Goal: Book appointment/travel/reservation

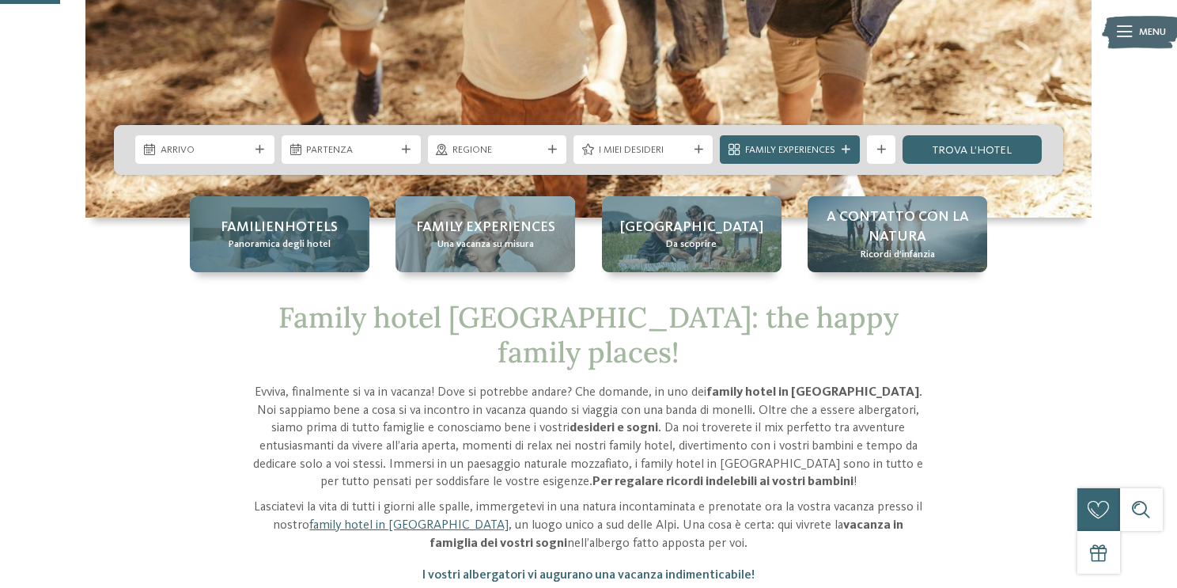
scroll to position [335, 0]
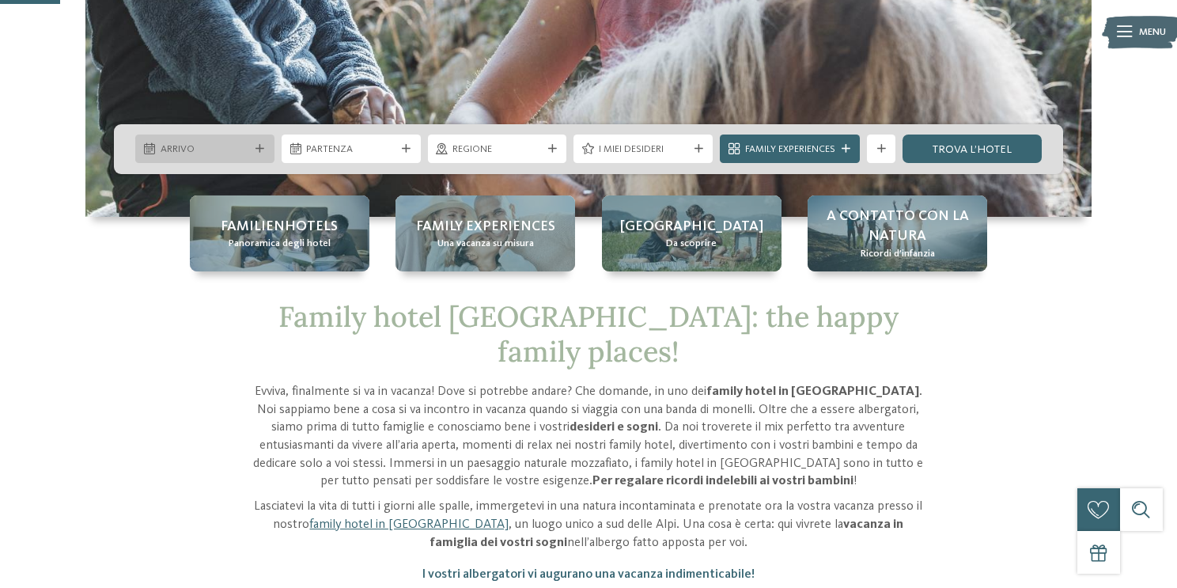
click at [209, 146] on span "Arrivo" at bounding box center [205, 149] width 89 height 14
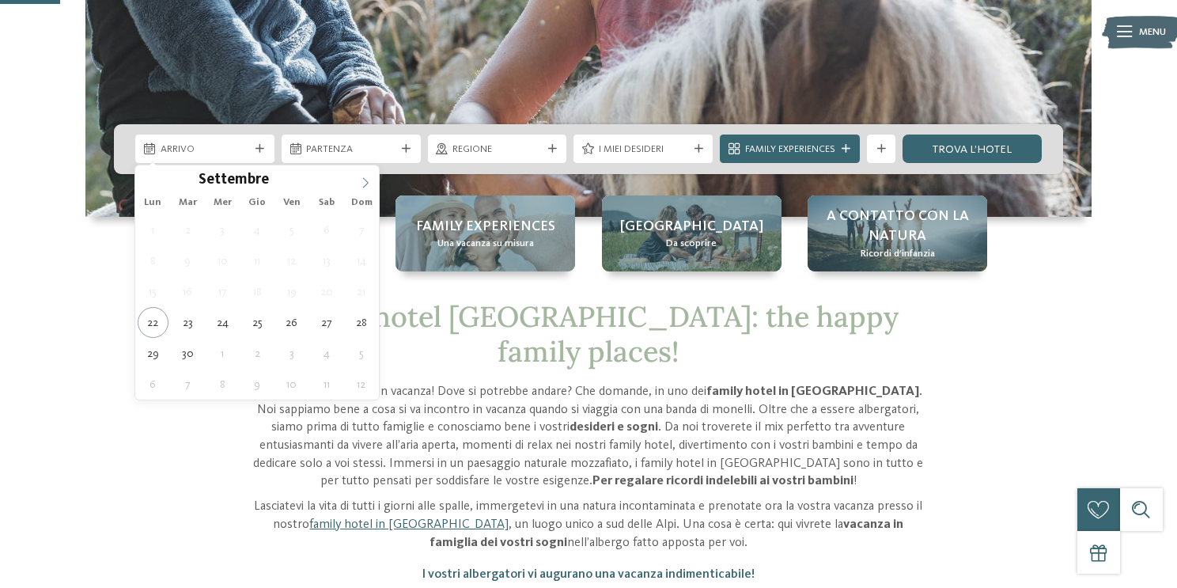
click at [365, 177] on icon at bounding box center [365, 182] width 11 height 11
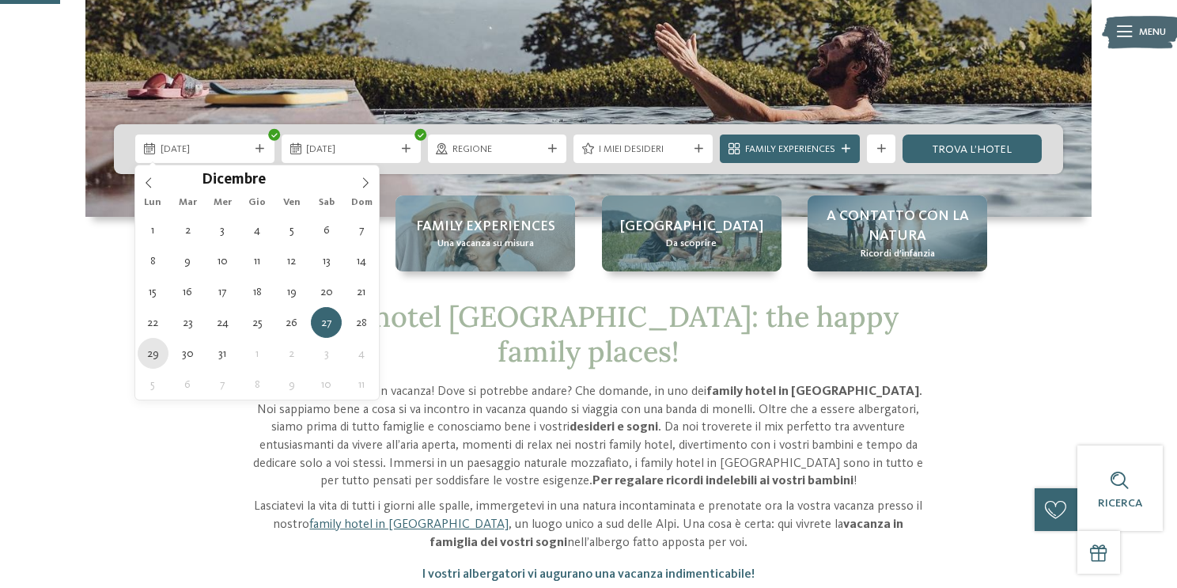
type div "29.12.2025"
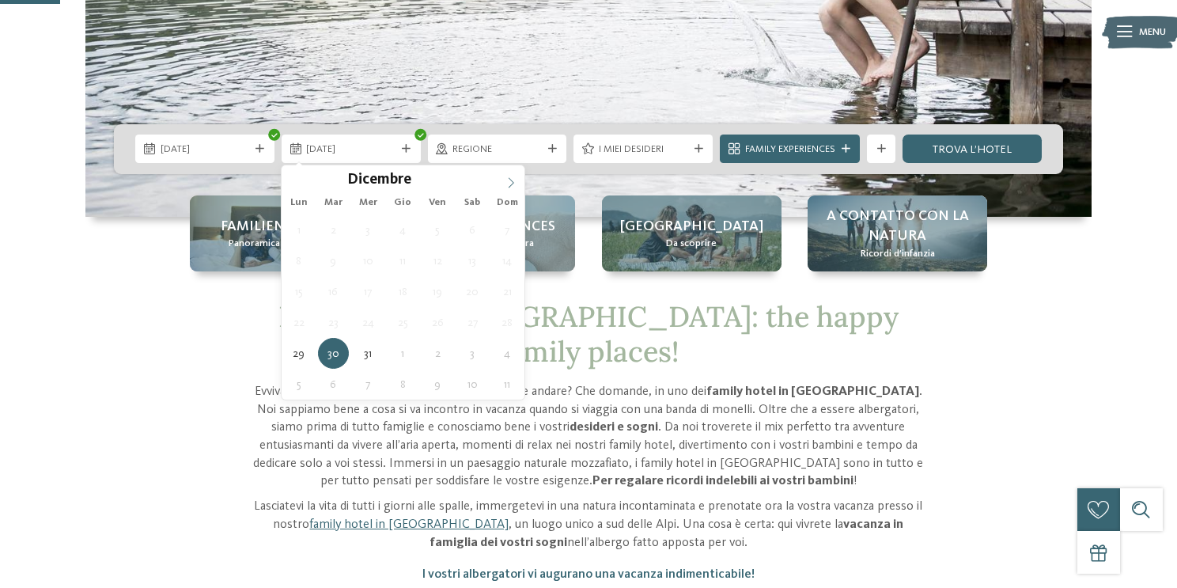
click at [510, 180] on icon at bounding box center [511, 182] width 11 height 11
type input "****"
type div "01.01.2026"
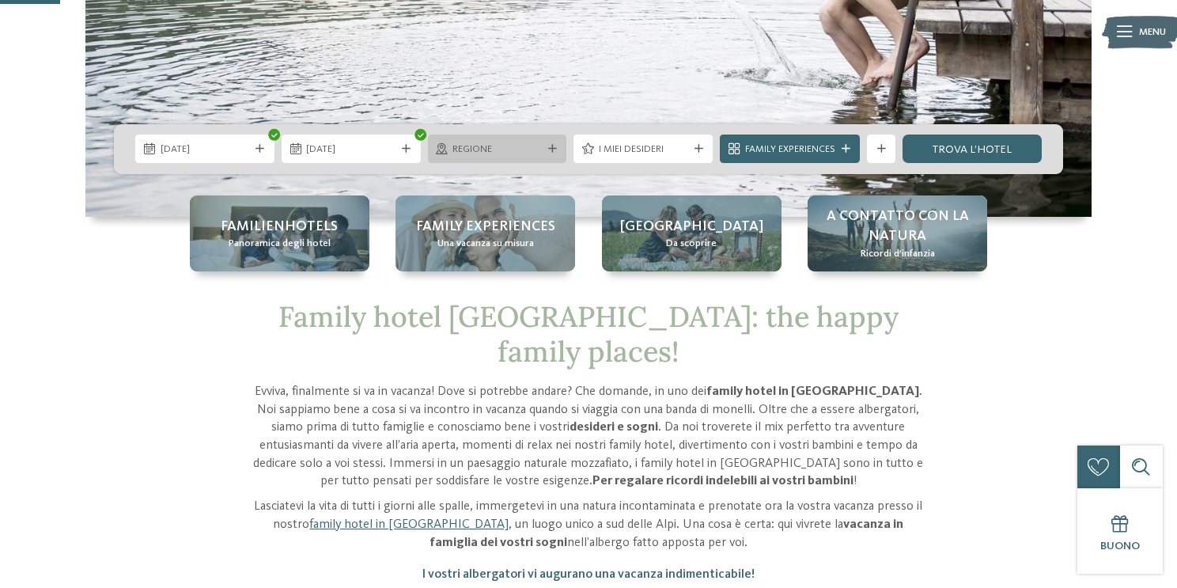
click at [540, 152] on span "Regione" at bounding box center [497, 149] width 89 height 14
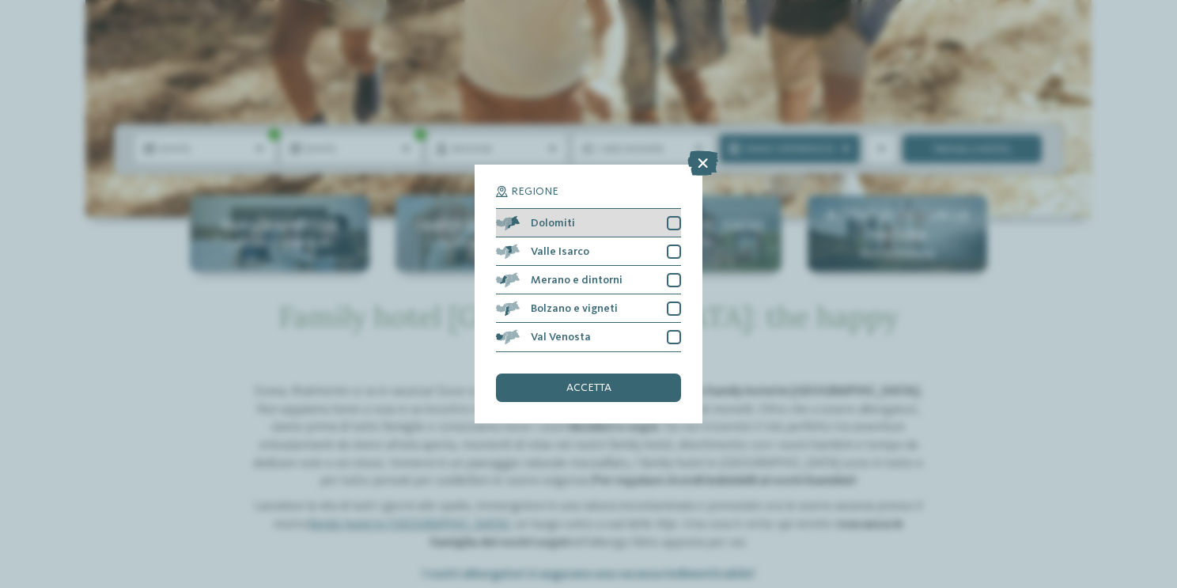
click at [680, 218] on div at bounding box center [674, 223] width 14 height 14
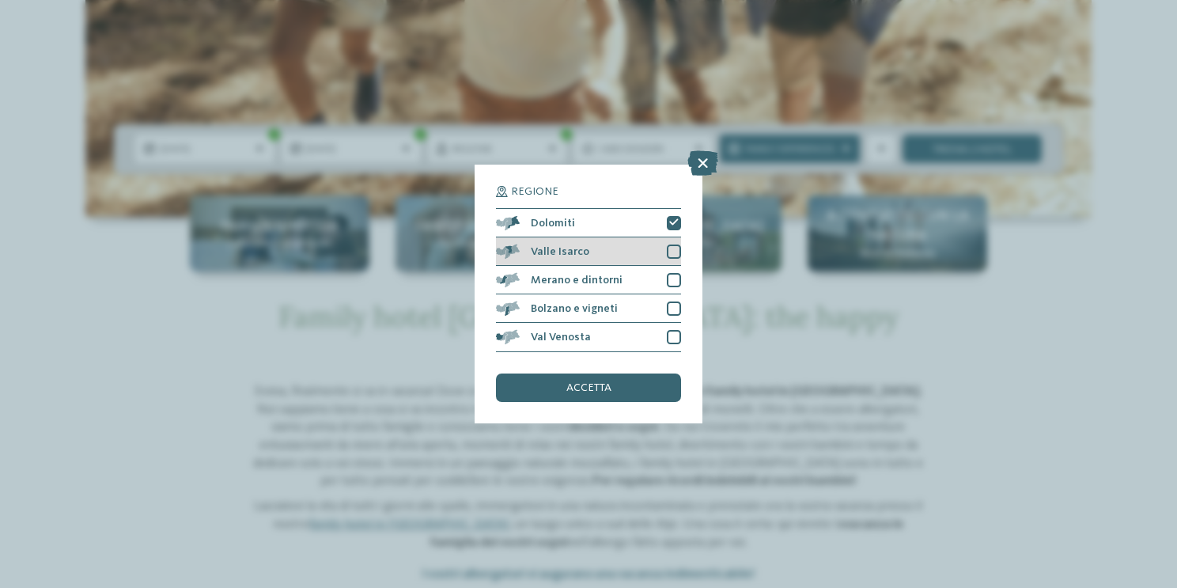
click at [675, 251] on div at bounding box center [674, 251] width 14 height 14
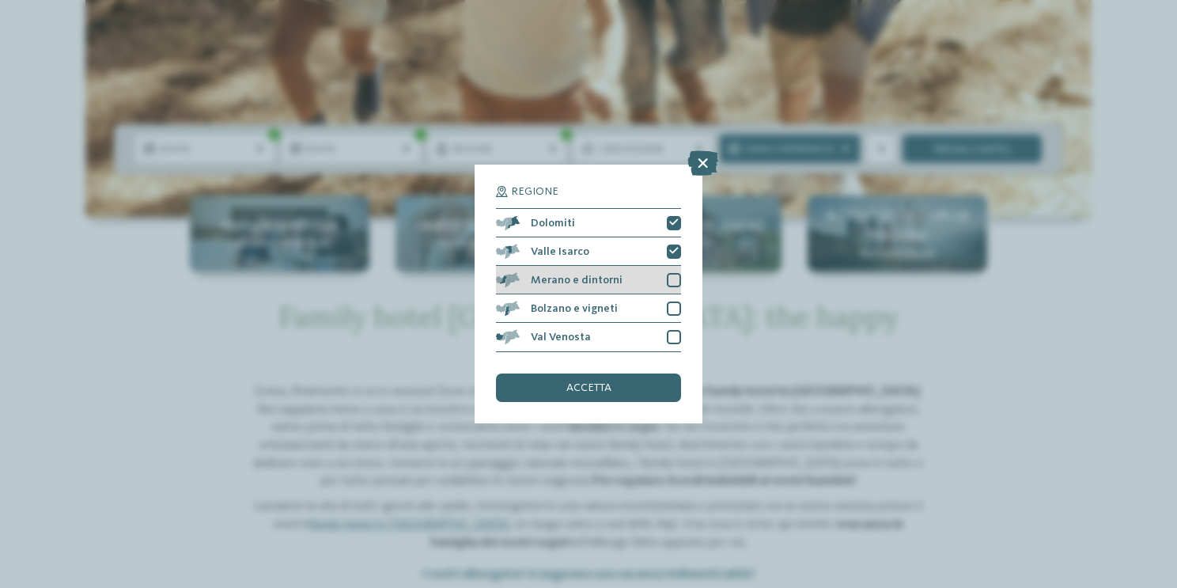
click at [674, 276] on div at bounding box center [674, 280] width 14 height 14
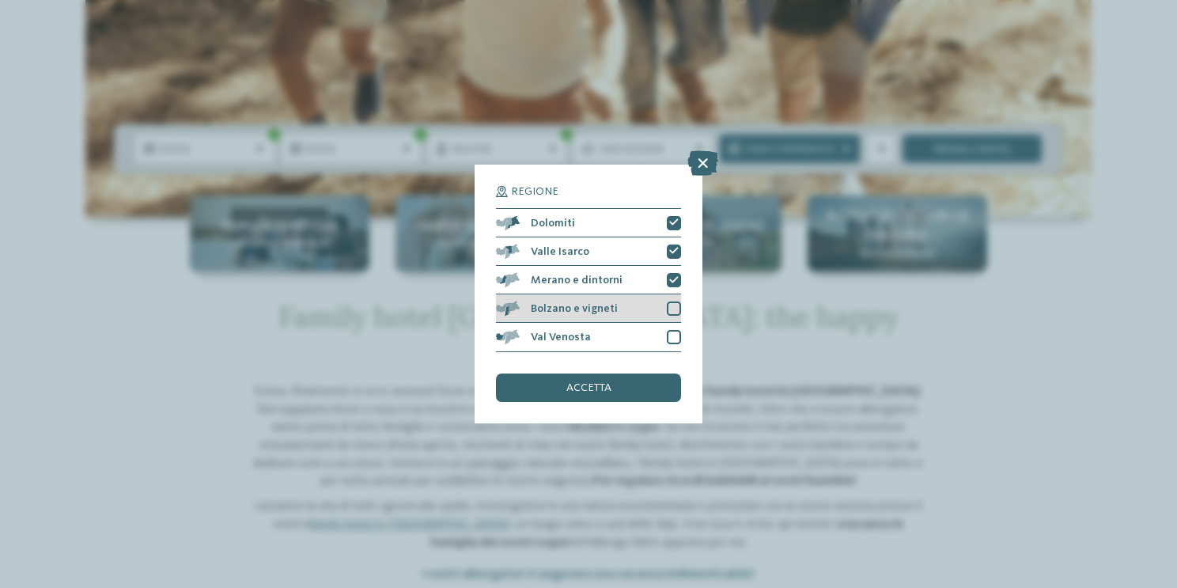
click at [672, 311] on div at bounding box center [674, 308] width 14 height 14
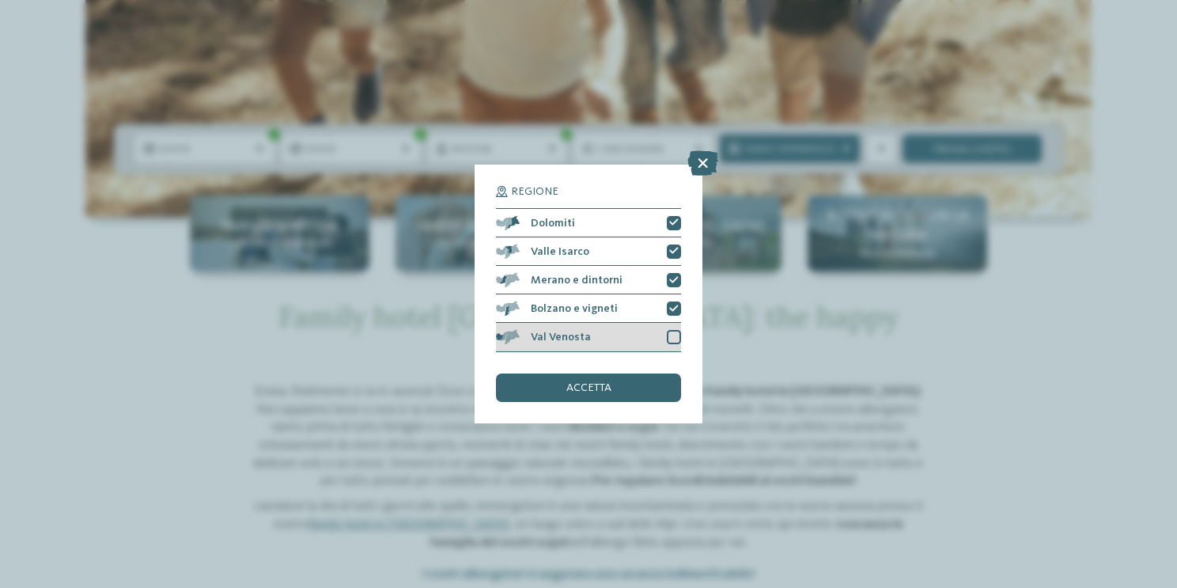
click at [672, 334] on div at bounding box center [674, 337] width 14 height 14
click at [657, 369] on div "Regione Dolomiti Valle Isarco" at bounding box center [588, 293] width 185 height 215
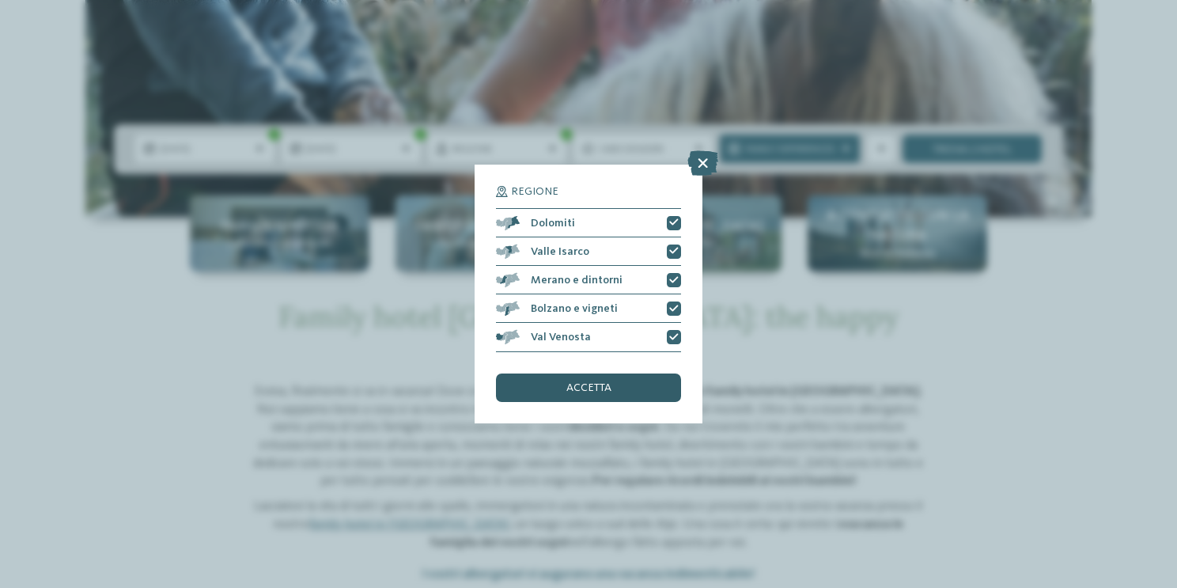
click at [657, 379] on div "accetta" at bounding box center [588, 387] width 185 height 28
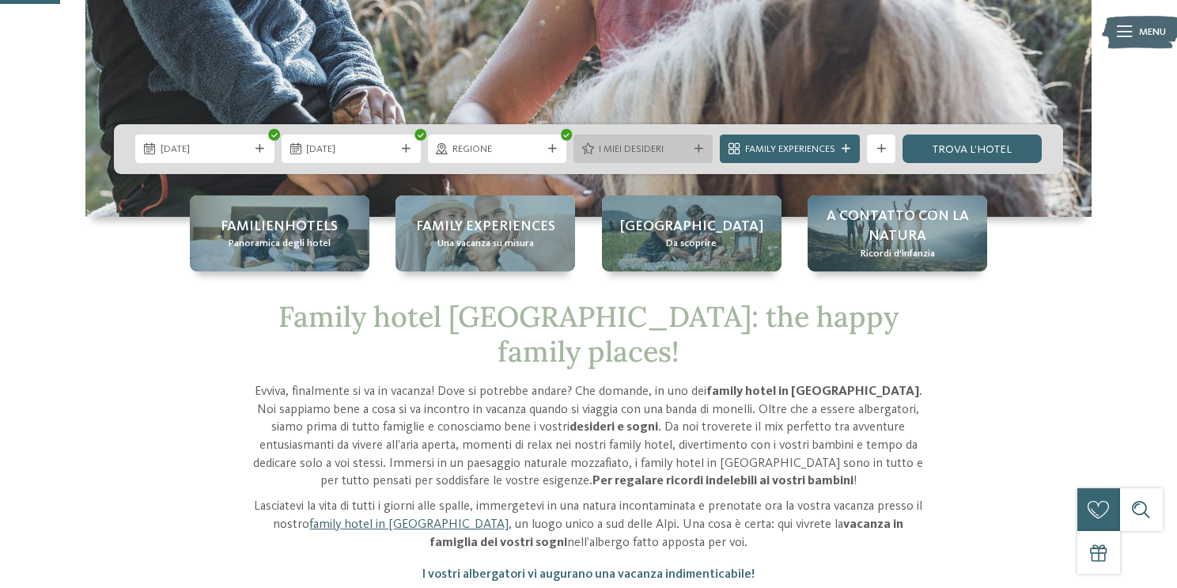
click at [654, 157] on div "I miei desideri" at bounding box center [643, 148] width 139 height 28
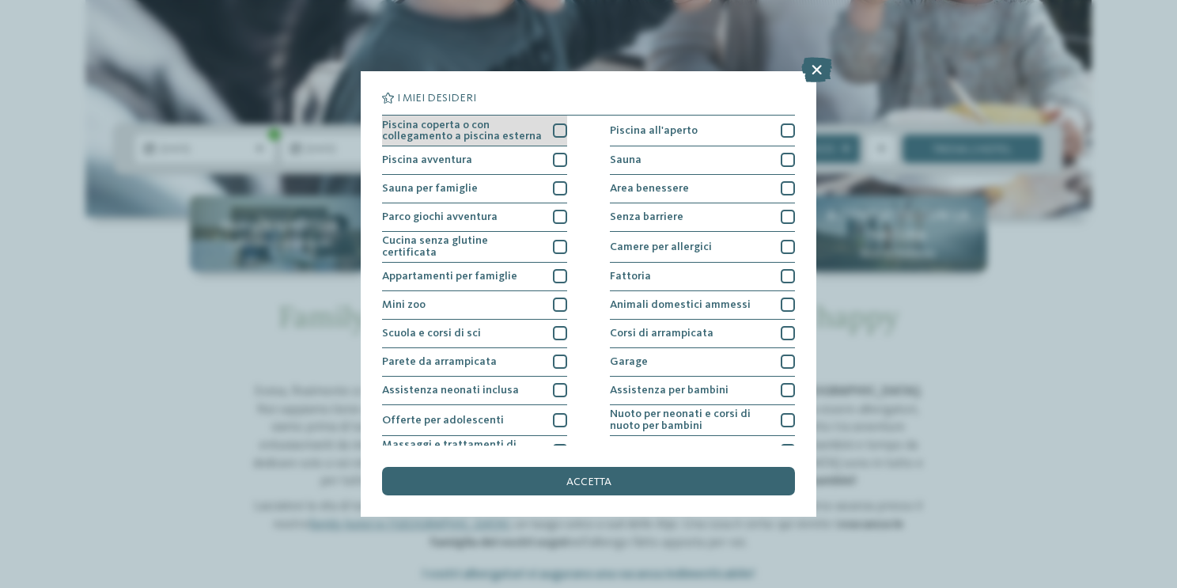
click at [559, 129] on div at bounding box center [560, 130] width 14 height 14
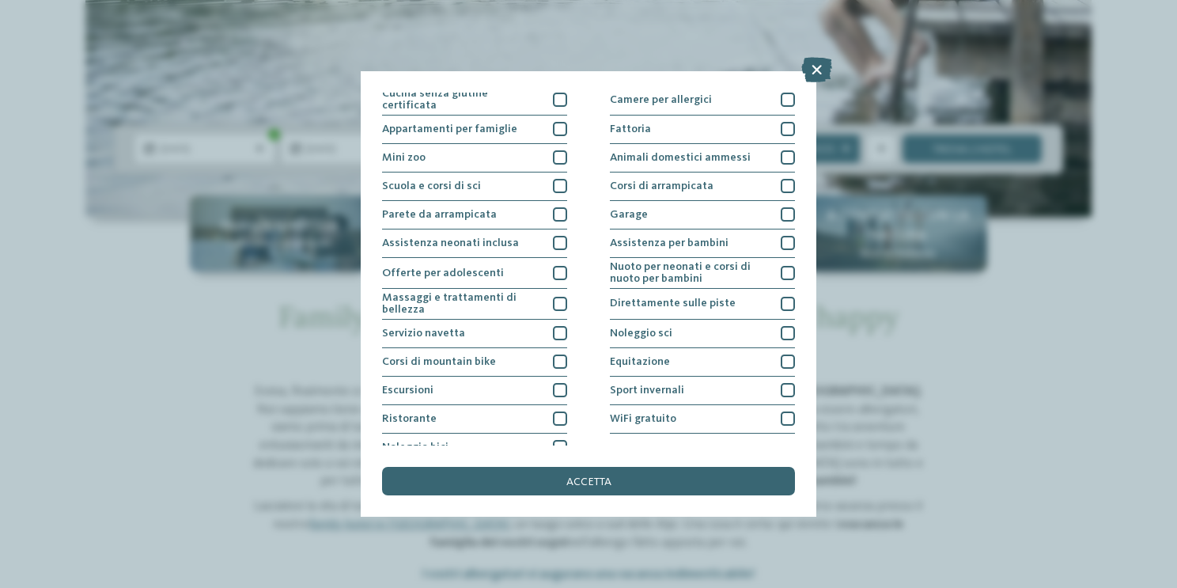
scroll to position [161, 0]
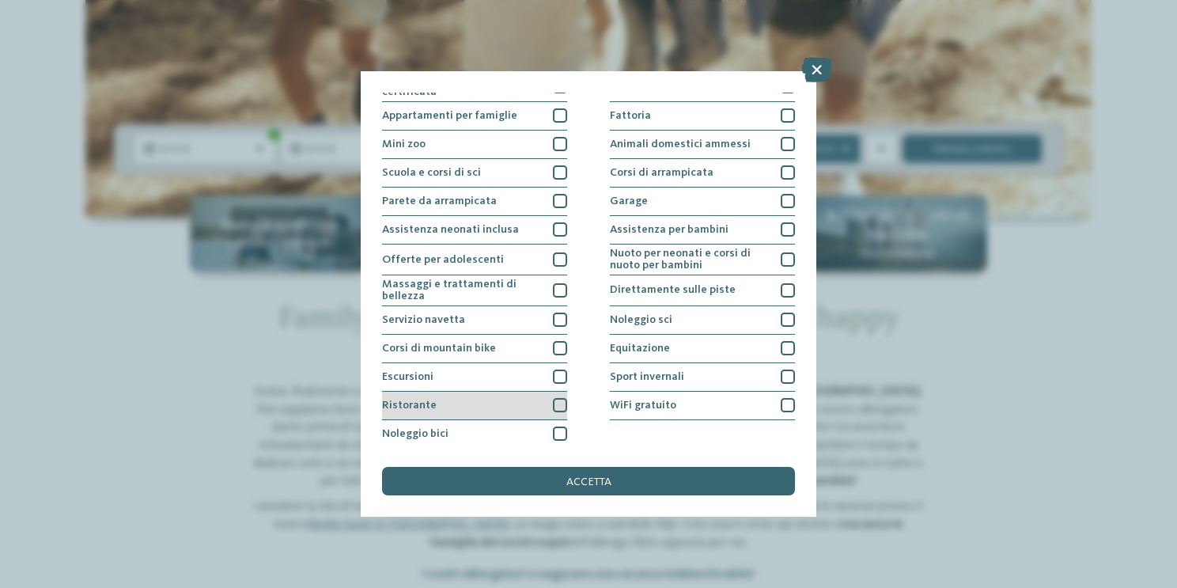
click at [562, 403] on div at bounding box center [560, 405] width 14 height 14
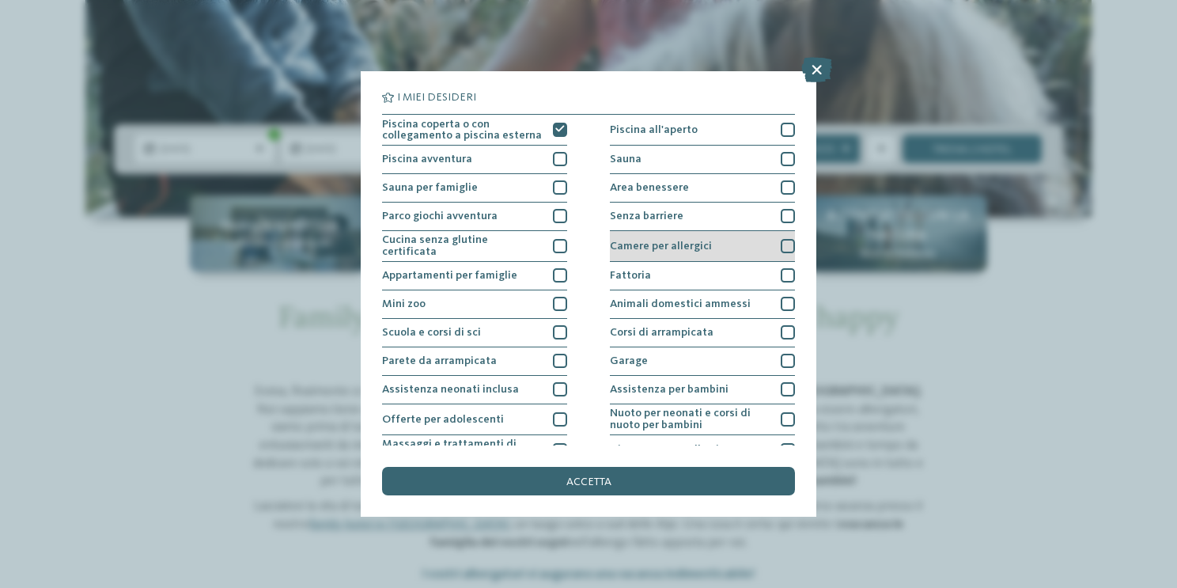
scroll to position [0, 0]
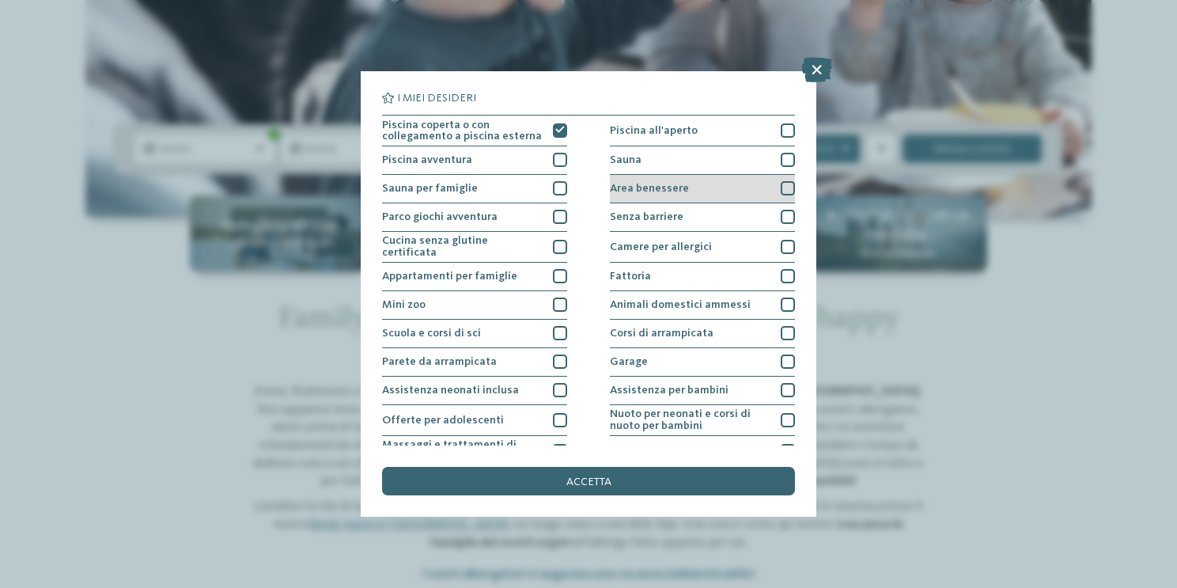
click at [782, 188] on div at bounding box center [788, 188] width 14 height 14
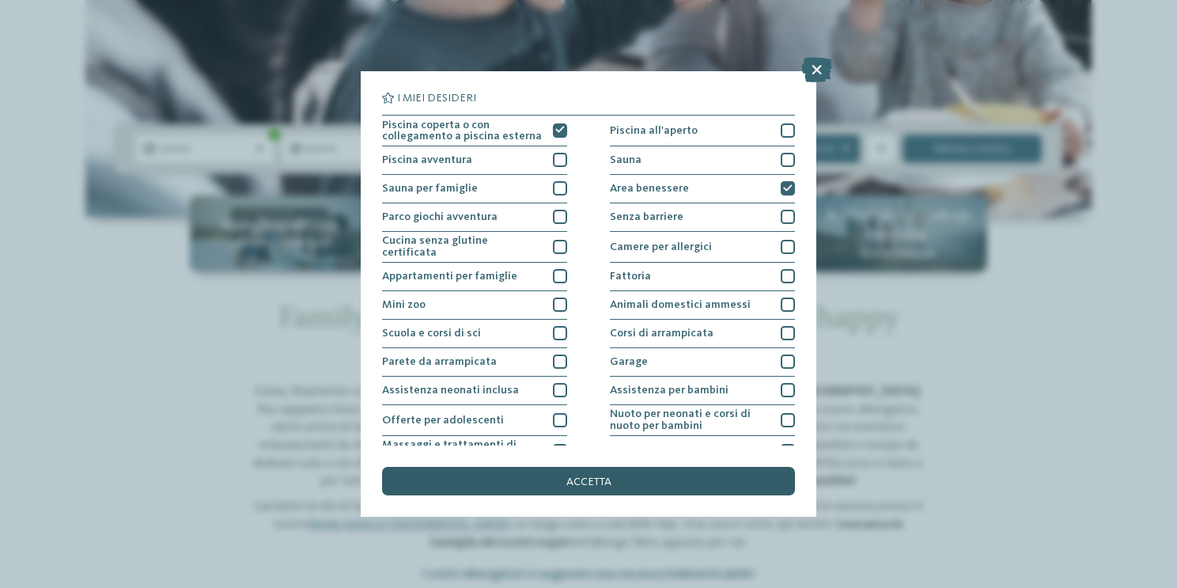
click at [661, 474] on div "accetta" at bounding box center [588, 481] width 413 height 28
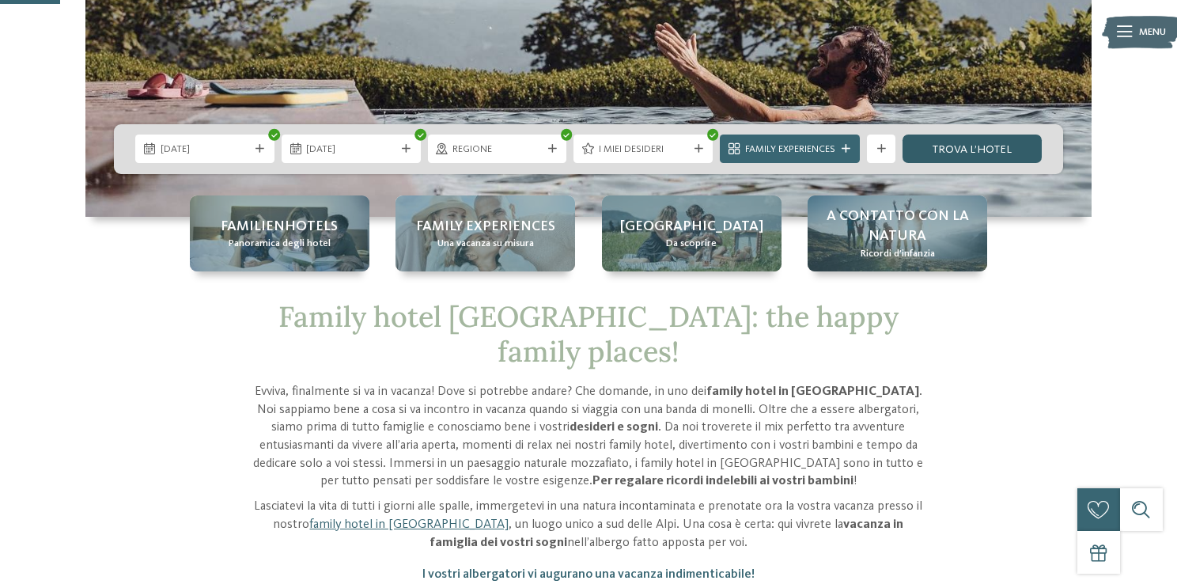
click at [918, 141] on link "trova l’hotel" at bounding box center [972, 148] width 139 height 28
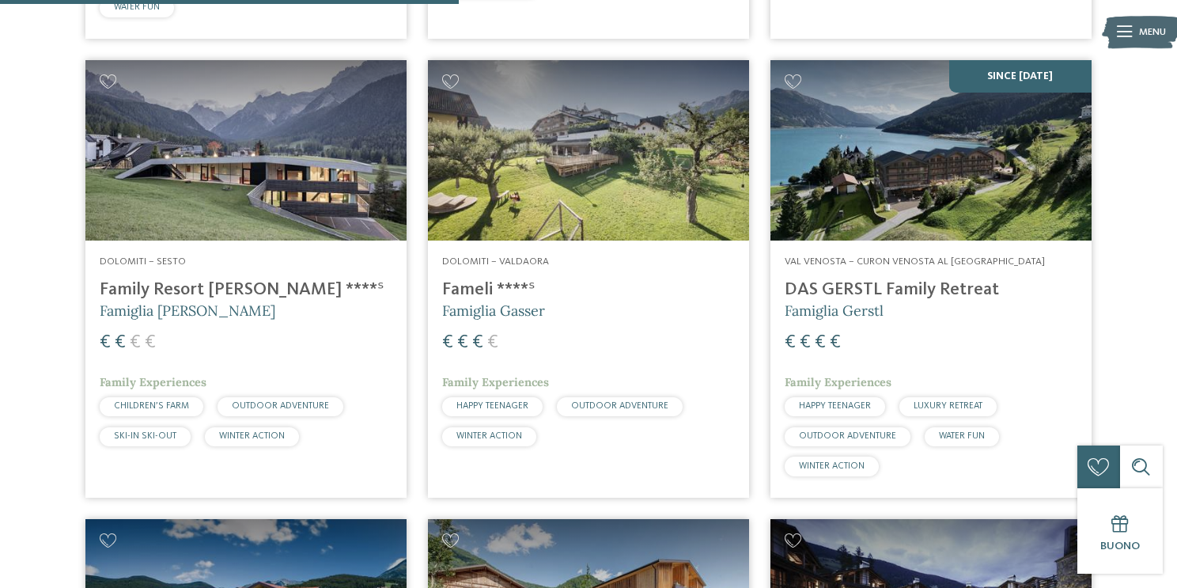
scroll to position [1039, 0]
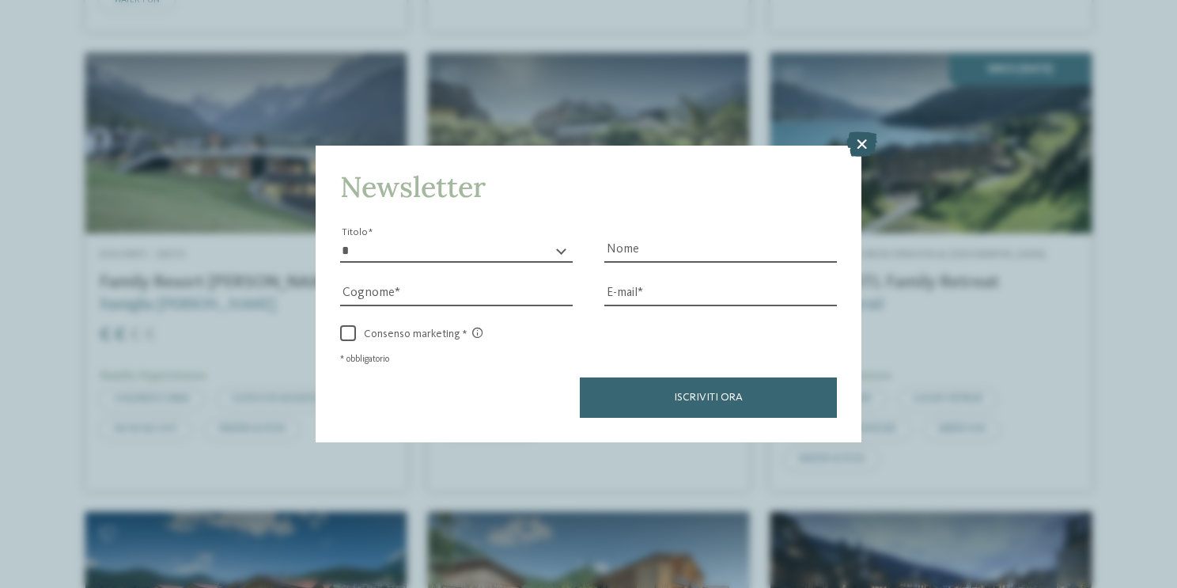
click at [858, 148] on icon at bounding box center [862, 143] width 31 height 25
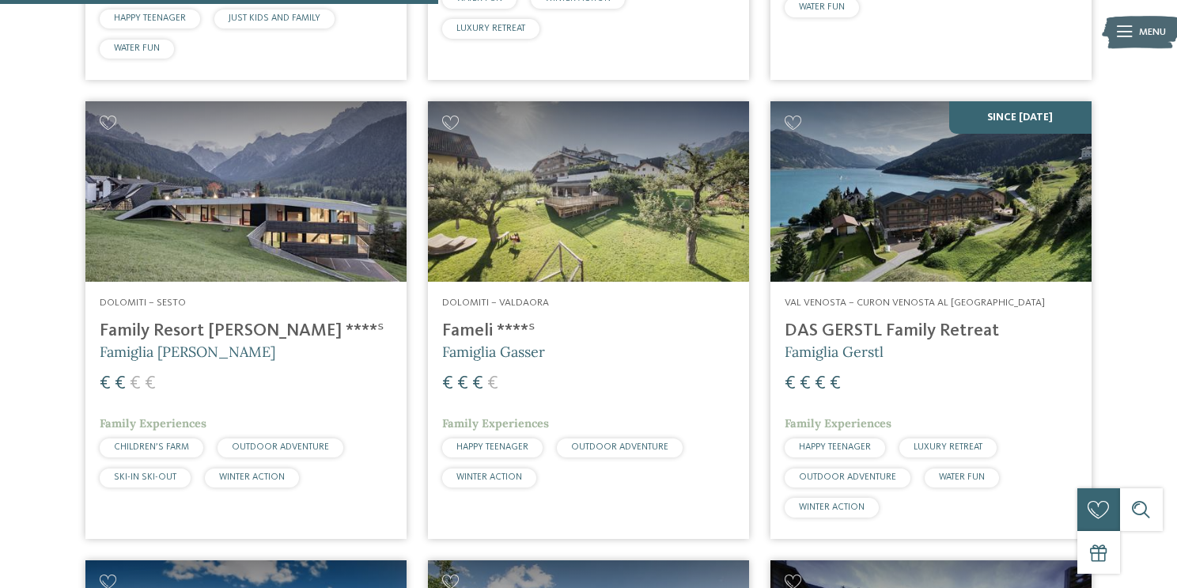
scroll to position [993, 0]
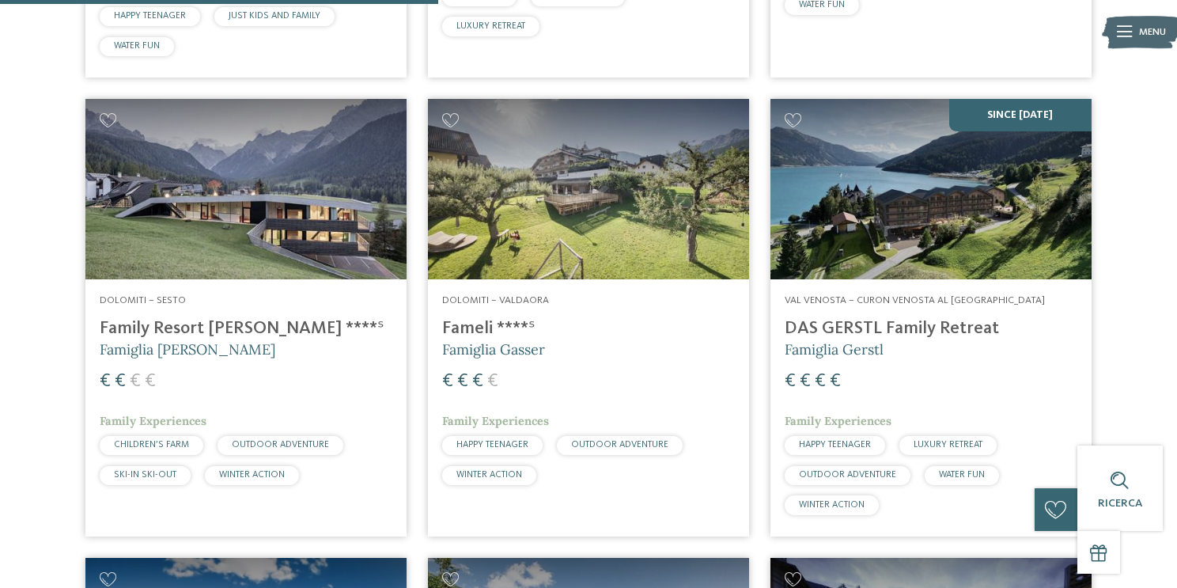
click at [654, 178] on img at bounding box center [588, 189] width 321 height 180
click at [262, 318] on h4 "Family Resort [PERSON_NAME] ****ˢ" at bounding box center [246, 328] width 293 height 21
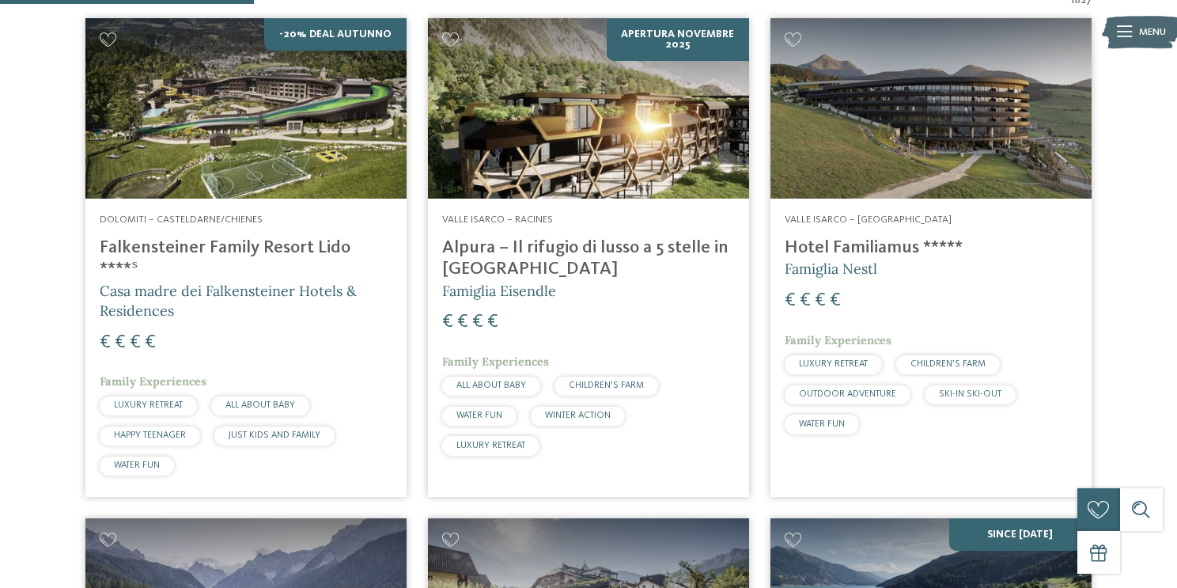
scroll to position [574, 0]
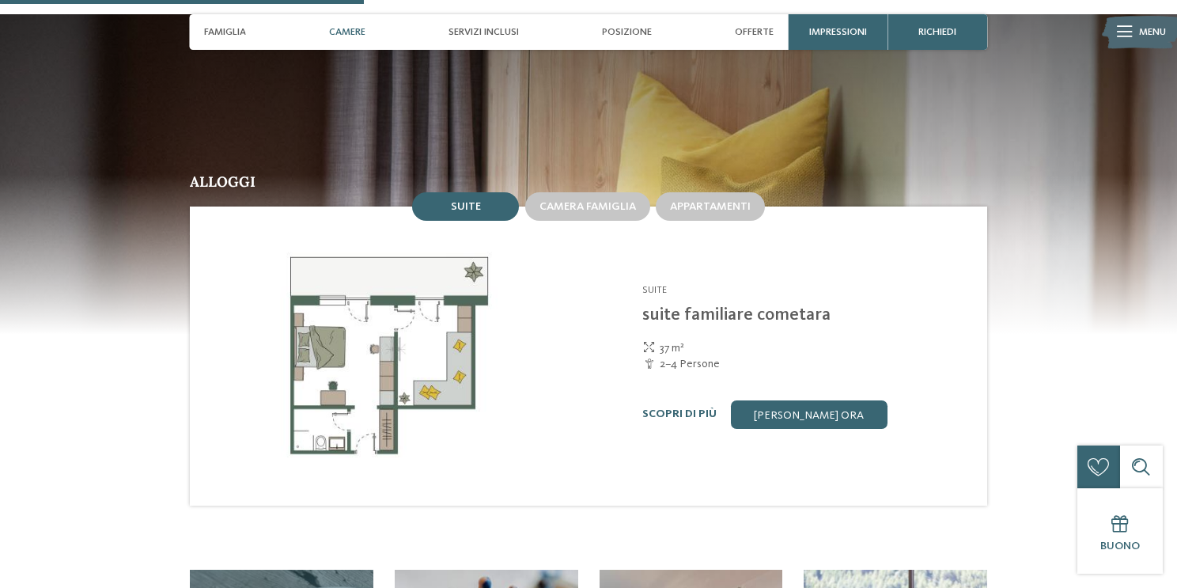
scroll to position [1449, 0]
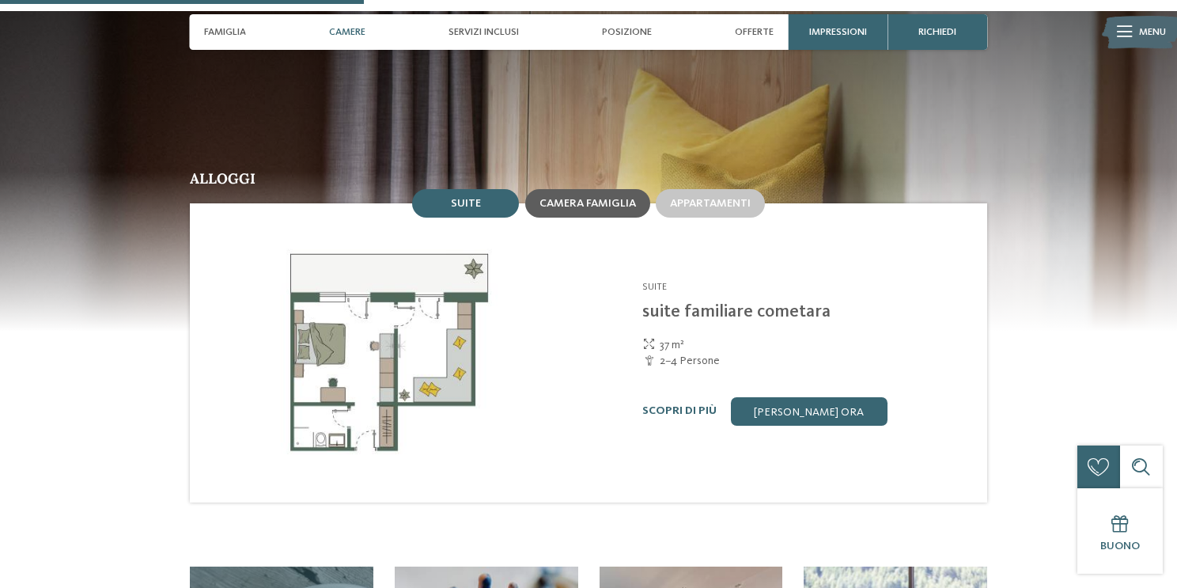
click at [591, 198] on span "Camera famiglia" at bounding box center [588, 203] width 97 height 11
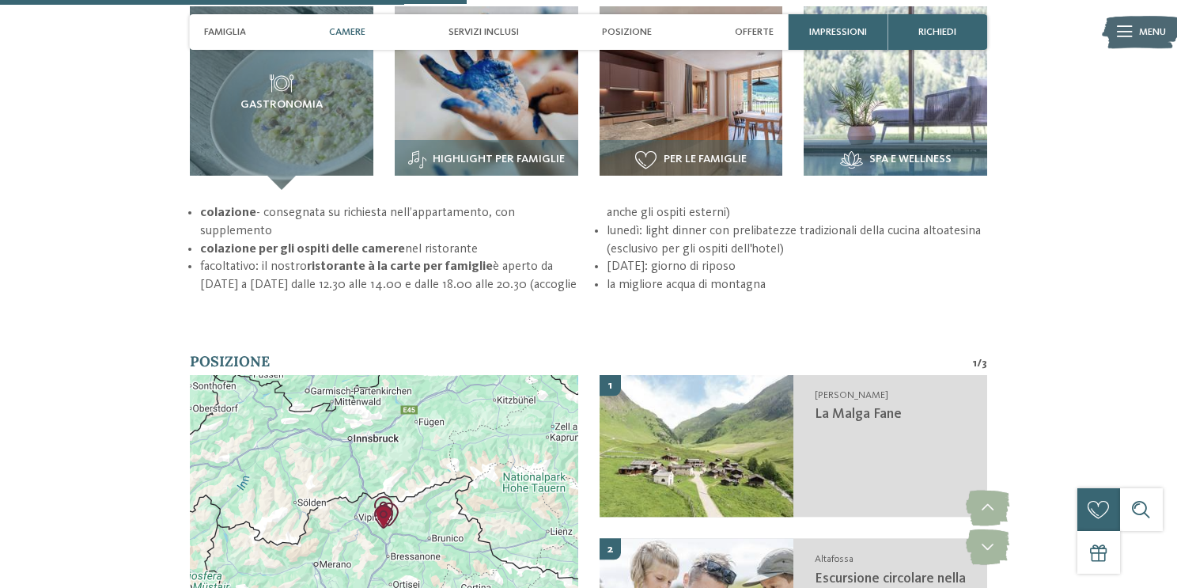
scroll to position [1835, 0]
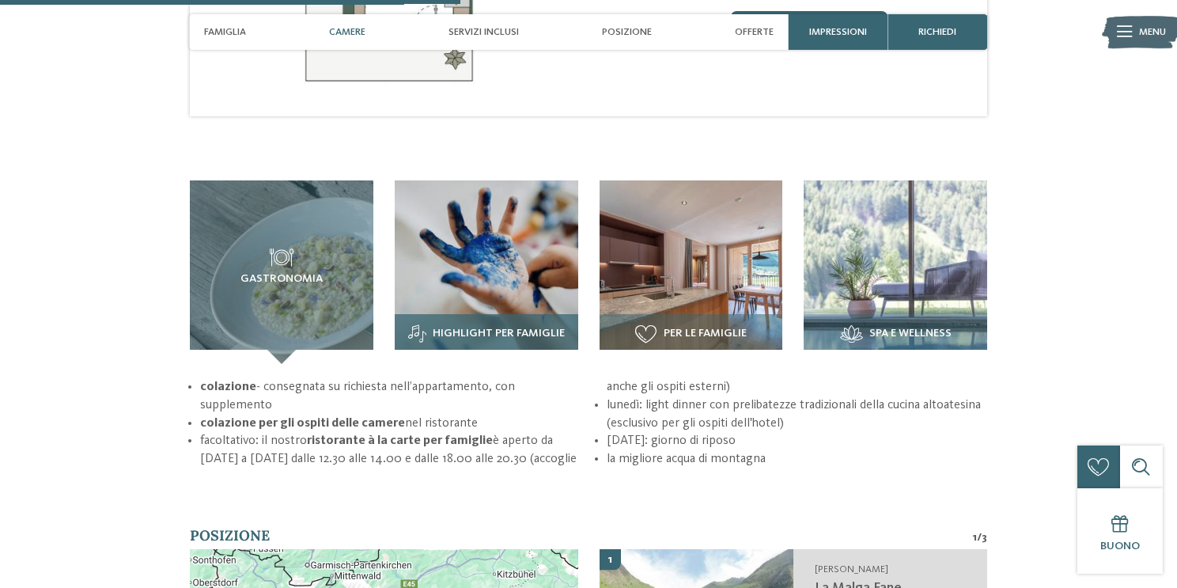
click at [527, 314] on div "Highlight per famiglie" at bounding box center [487, 339] width 184 height 50
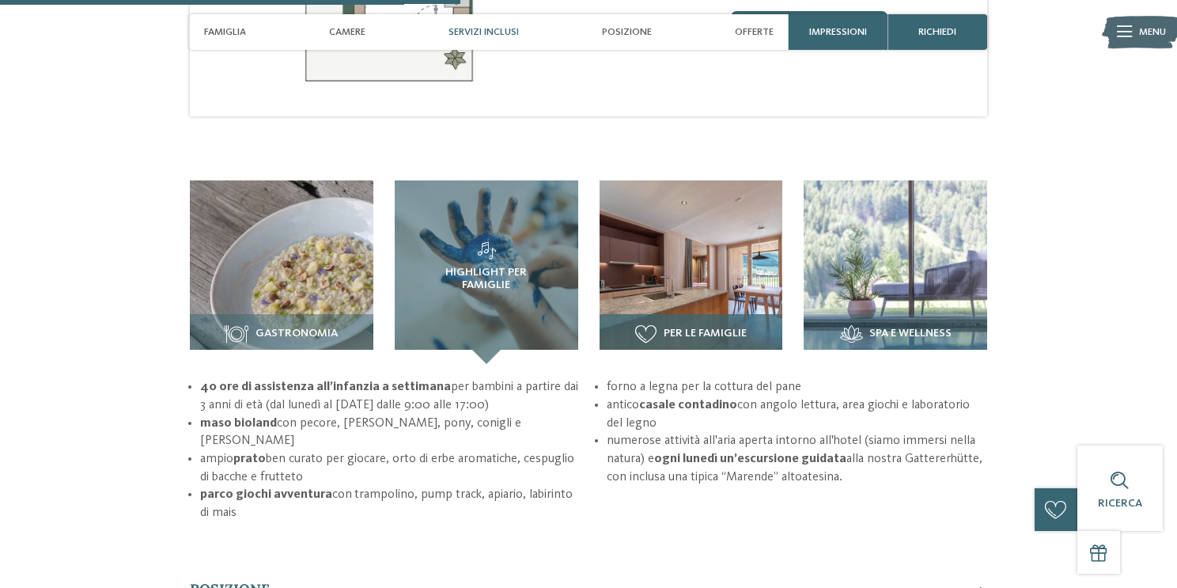
click at [680, 231] on img at bounding box center [692, 272] width 184 height 184
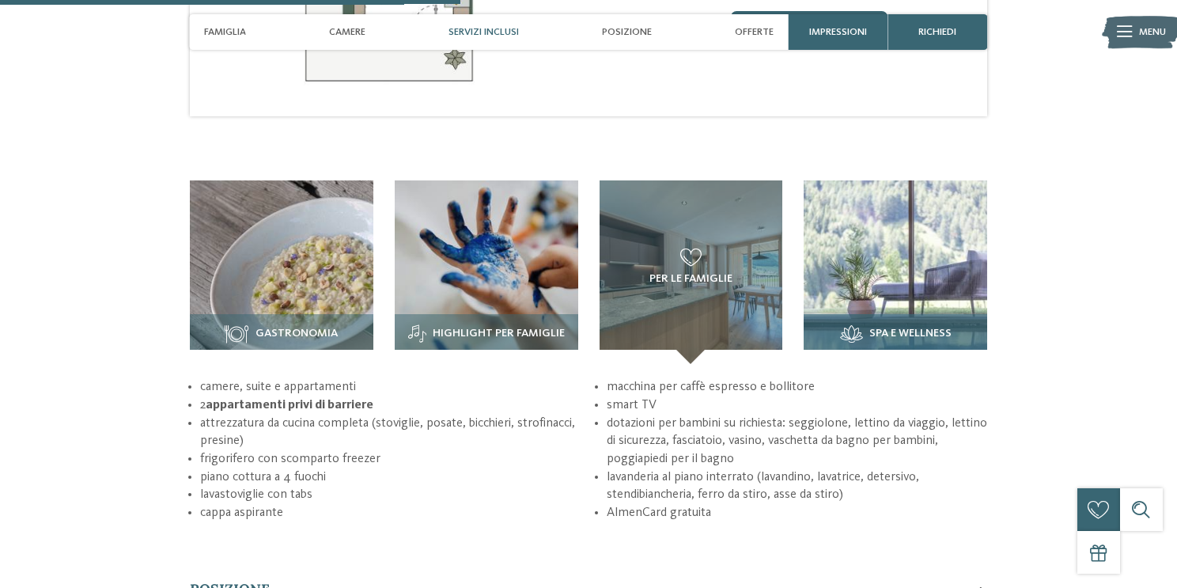
click at [883, 218] on img at bounding box center [896, 272] width 184 height 184
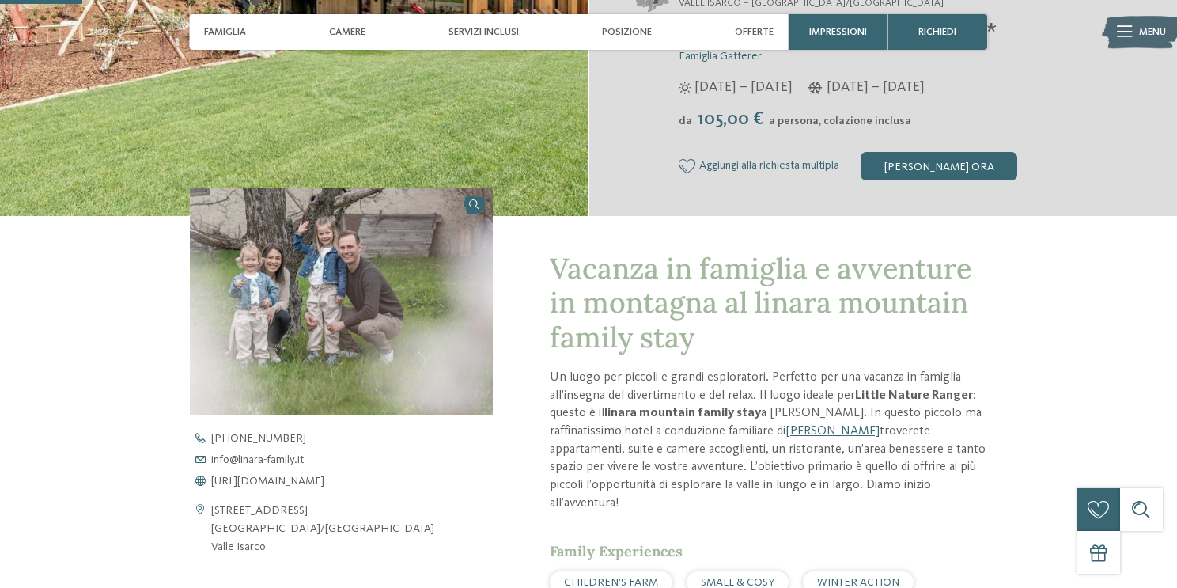
scroll to position [340, 0]
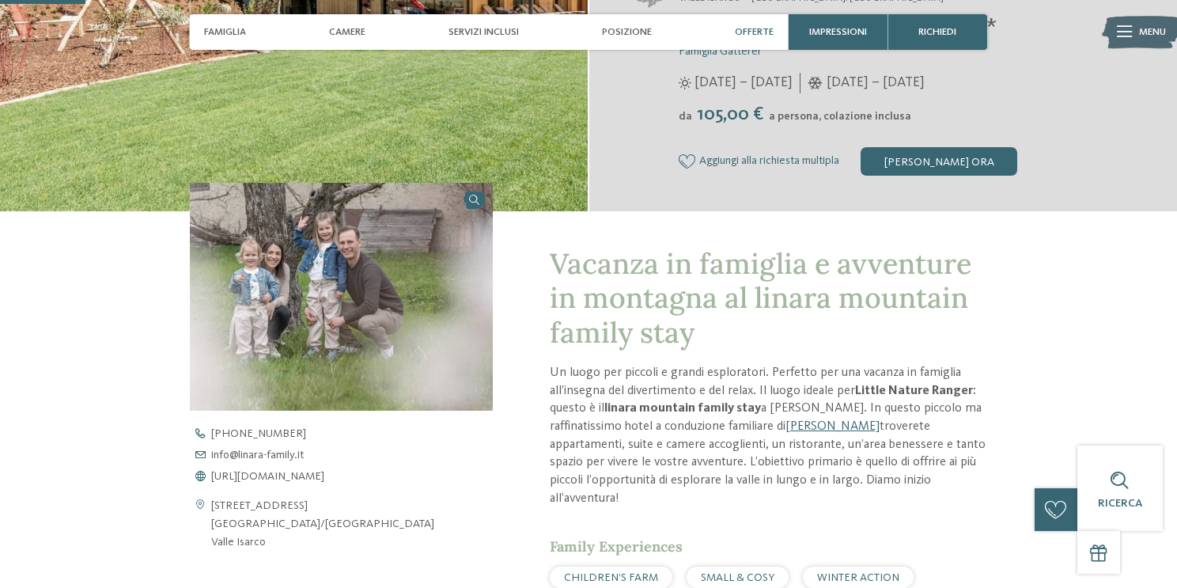
click at [756, 18] on div "Offerte" at bounding box center [754, 32] width 53 height 36
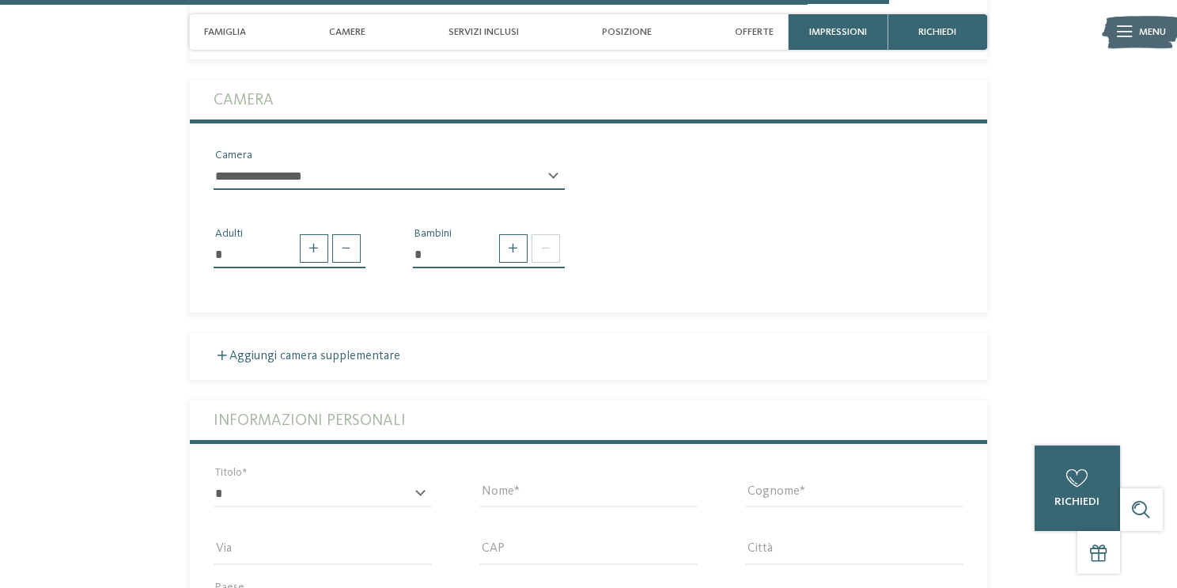
scroll to position [3576, 0]
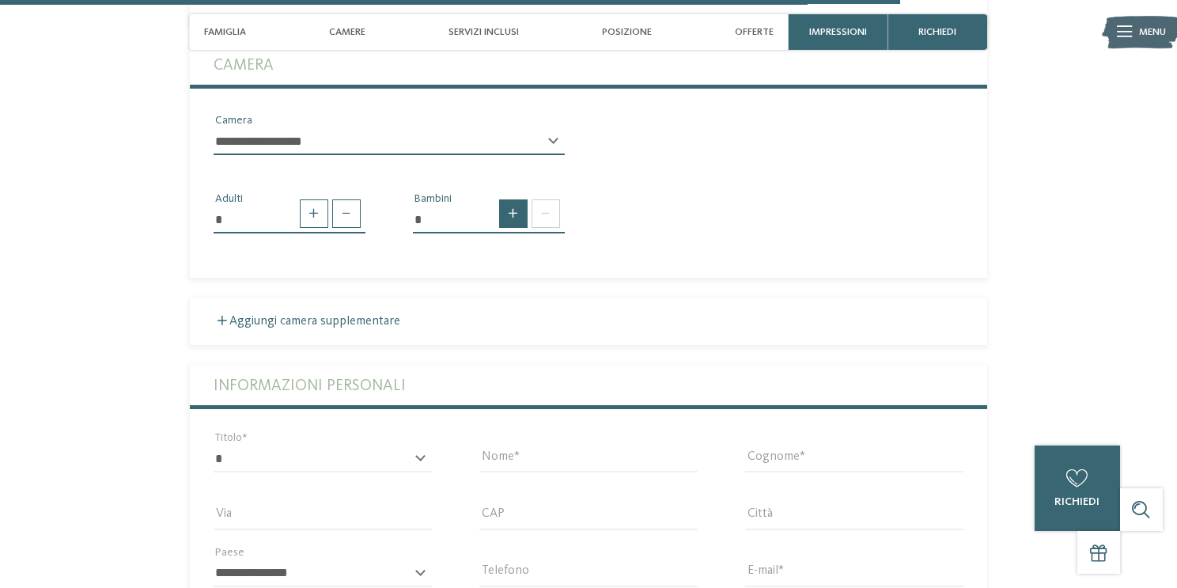
click at [525, 199] on span at bounding box center [513, 213] width 28 height 28
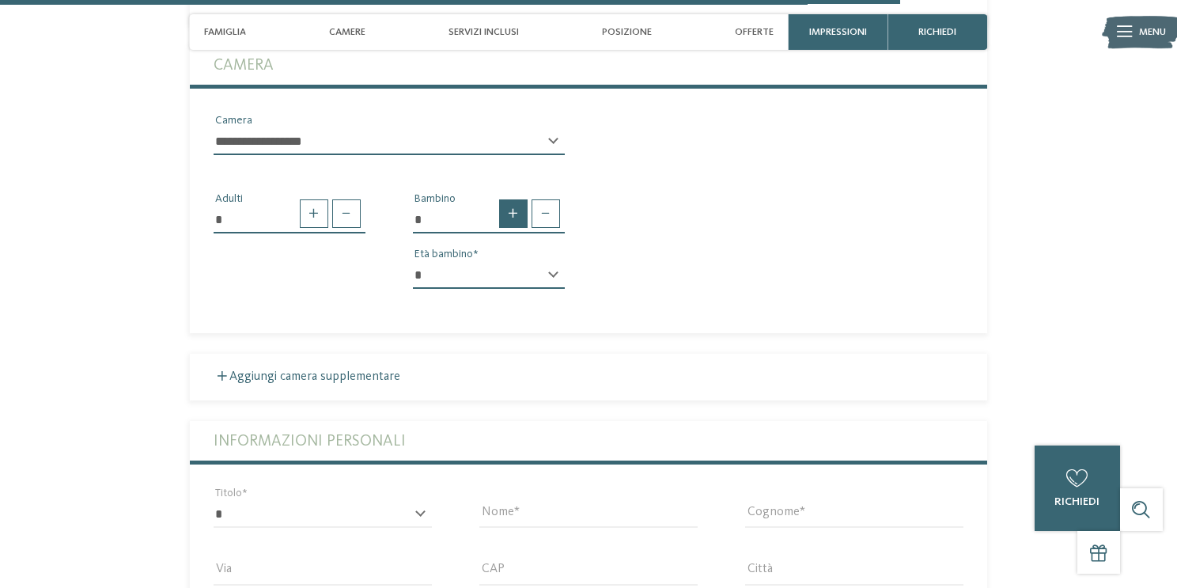
click at [525, 199] on span at bounding box center [513, 213] width 28 height 28
type input "*"
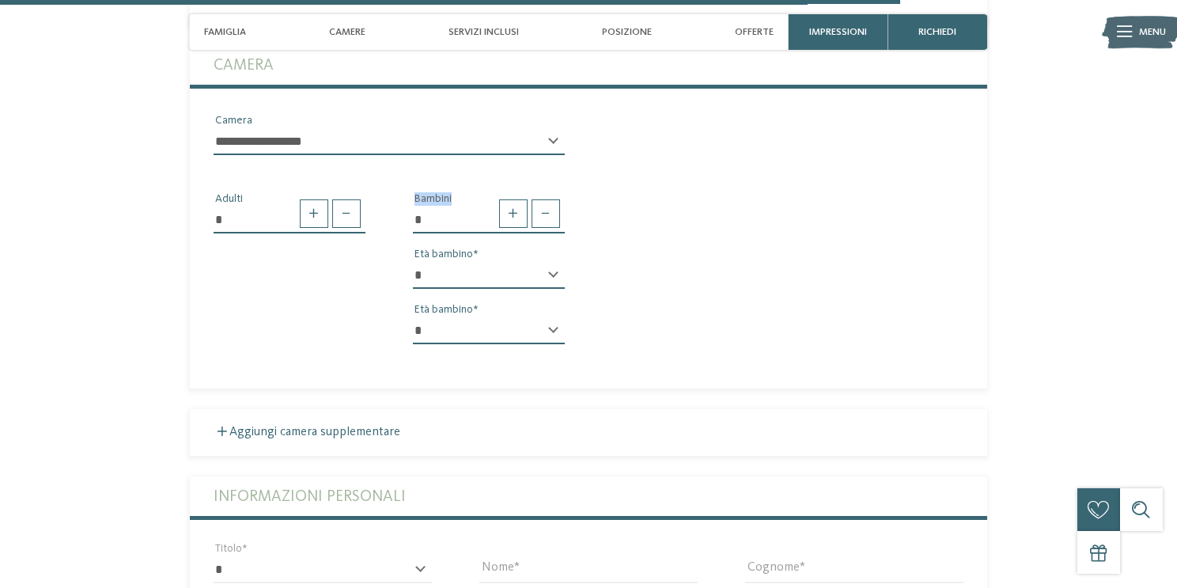
click at [521, 262] on select "* * * * * * * * * * * ** ** ** ** ** ** ** **" at bounding box center [489, 275] width 152 height 27
select select "*"
click at [413, 262] on select "* * * * * * * * * * * ** ** ** ** ** ** ** **" at bounding box center [489, 275] width 152 height 27
click at [519, 317] on select "* * * * * * * * * * * ** ** ** ** ** ** ** **" at bounding box center [489, 330] width 152 height 27
select select "*"
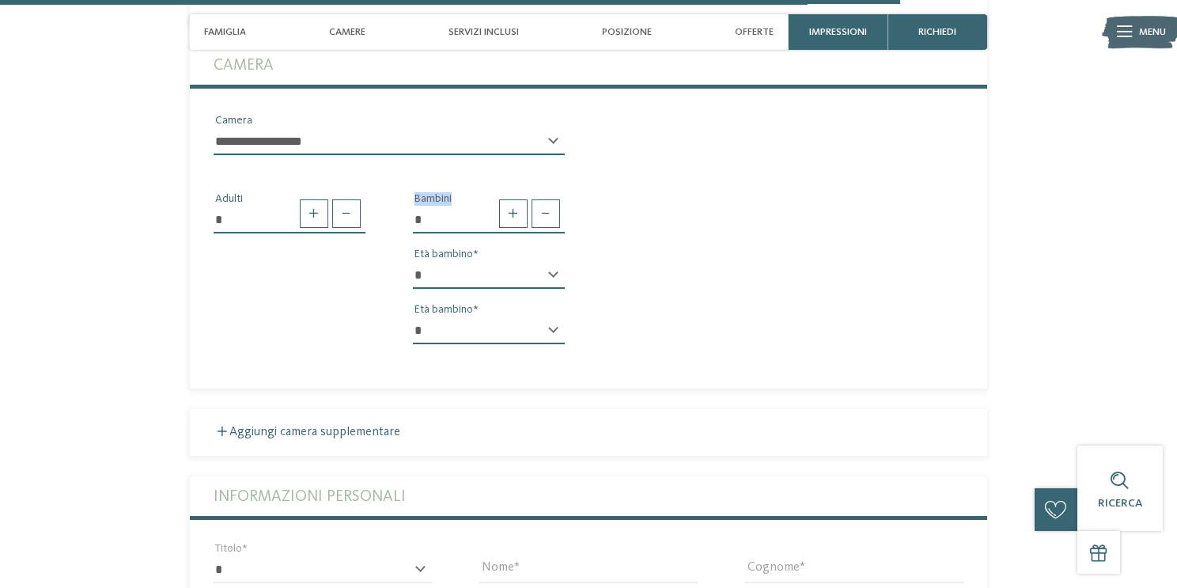
click at [413, 317] on select "* * * * * * * * * * * ** ** ** ** ** ** ** **" at bounding box center [489, 330] width 152 height 27
click at [471, 430] on div "Periodo Arrivo Partenza Inserire un periodo alternativo Arrivo" at bounding box center [589, 389] width 798 height 1096
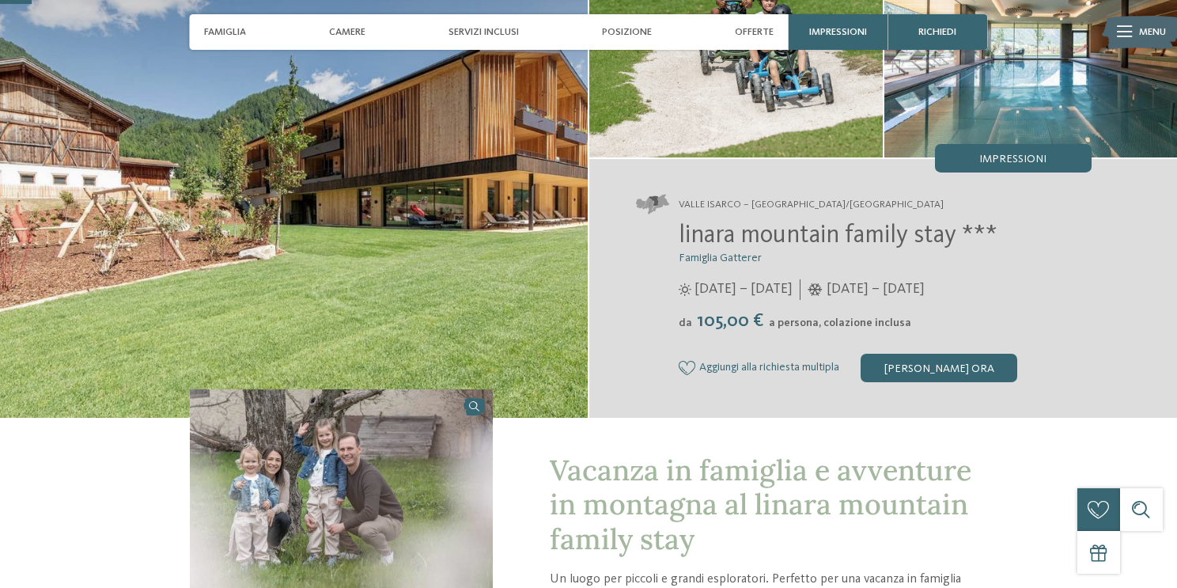
scroll to position [140, 0]
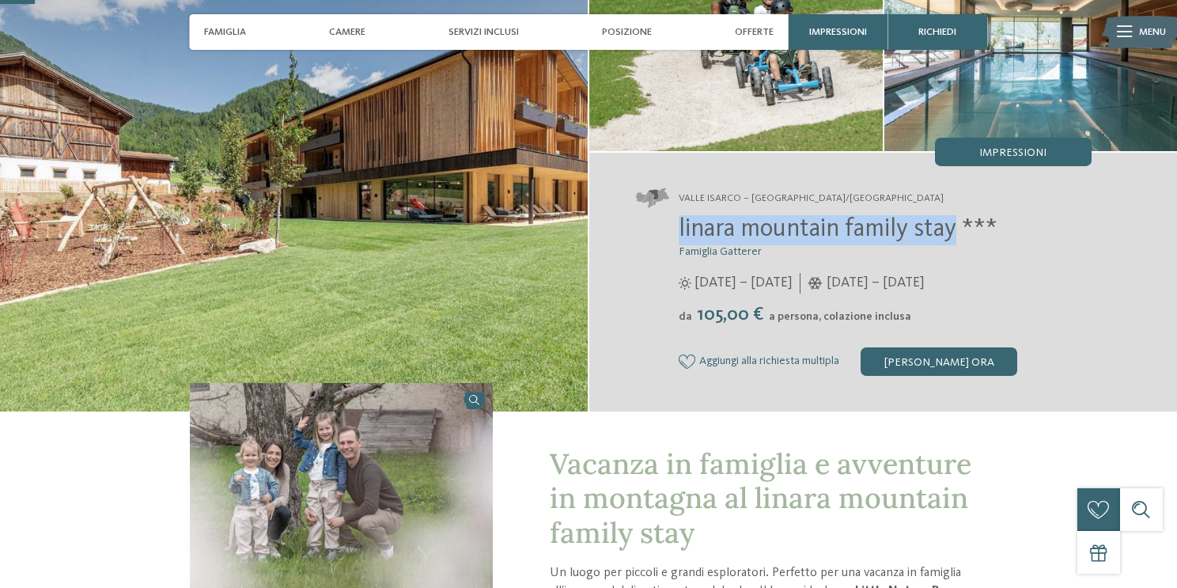
drag, startPoint x: 680, startPoint y: 231, endPoint x: 960, endPoint y: 227, distance: 280.1
click at [960, 227] on span "linara mountain family stay ***" at bounding box center [838, 229] width 319 height 25
copy span "linara mountain family stay"
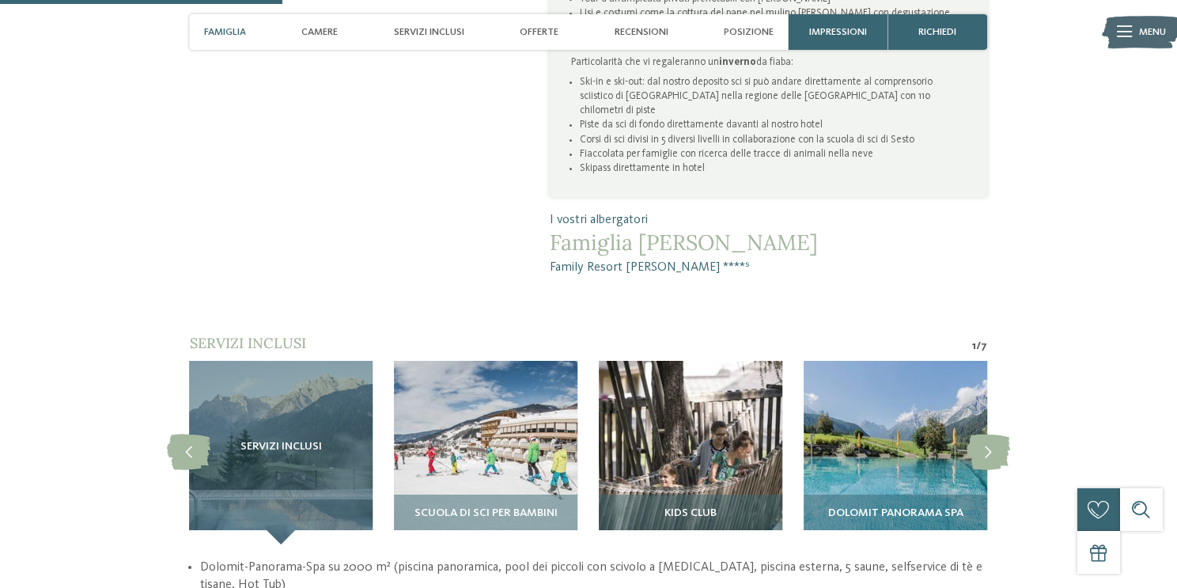
scroll to position [1066, 0]
